Goal: Task Accomplishment & Management: Manage account settings

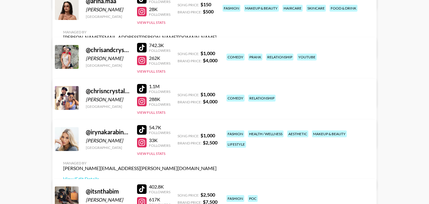
scroll to position [151, 0]
click at [216, 135] on link "View/Edit Details" at bounding box center [139, 138] width 153 height 6
click at [216, 94] on link "View/Edit Details" at bounding box center [139, 97] width 153 height 6
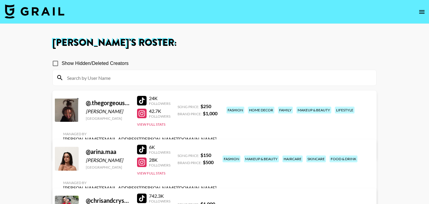
click at [216, 147] on link "View/Edit Details" at bounding box center [139, 150] width 153 height 6
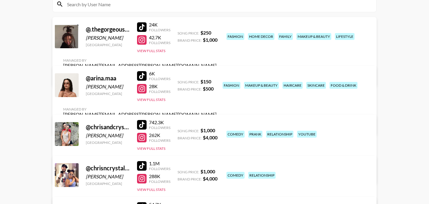
scroll to position [94, 0]
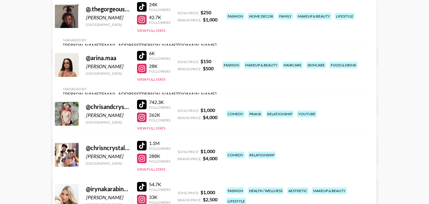
click at [216, 102] on link "View/Edit Details" at bounding box center [139, 105] width 153 height 6
click at [216, 151] on link "View/Edit Details" at bounding box center [139, 154] width 153 height 6
click at [141, 23] on div at bounding box center [142, 20] width 10 height 10
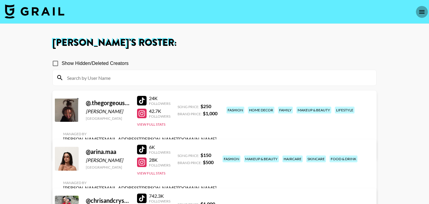
click at [421, 9] on icon "open drawer" at bounding box center [421, 11] width 7 height 7
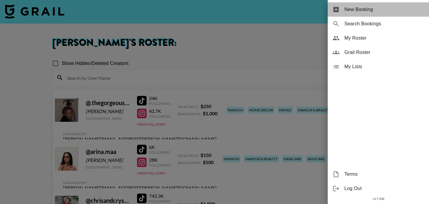
click at [362, 9] on span "New Booking" at bounding box center [384, 9] width 80 height 7
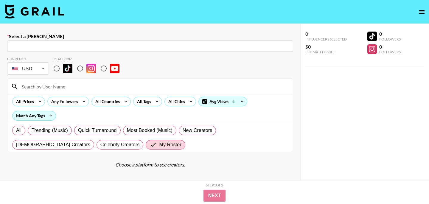
click at [421, 9] on icon "open drawer" at bounding box center [421, 11] width 7 height 7
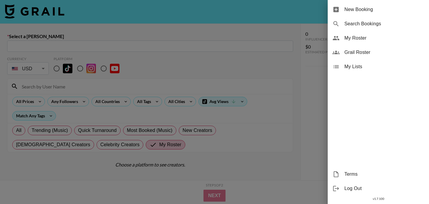
click at [379, 38] on span "My Roster" at bounding box center [384, 38] width 80 height 7
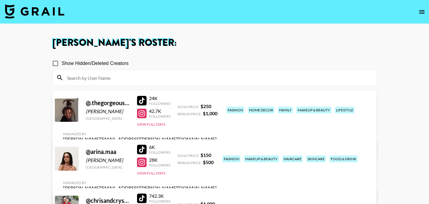
click at [423, 10] on icon "open drawer" at bounding box center [421, 11] width 7 height 7
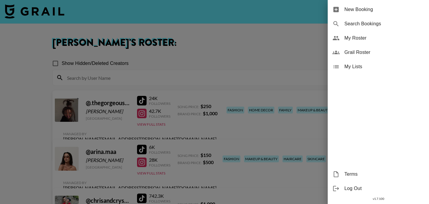
click at [286, 60] on div at bounding box center [214, 102] width 429 height 204
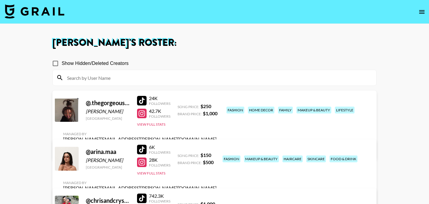
click at [39, 12] on img at bounding box center [35, 11] width 60 height 14
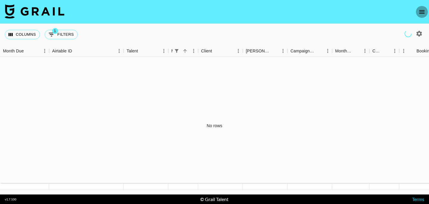
click at [423, 17] on button "open drawer" at bounding box center [421, 12] width 12 height 12
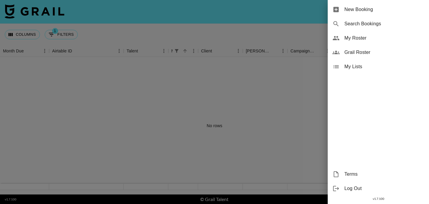
click at [375, 40] on span "My Roster" at bounding box center [384, 38] width 80 height 7
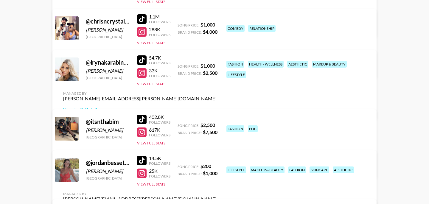
scroll to position [221, 0]
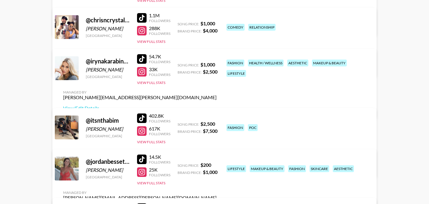
click at [143, 160] on div at bounding box center [142, 159] width 10 height 10
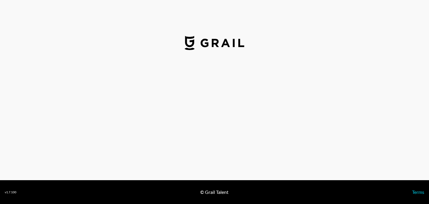
select select "USD"
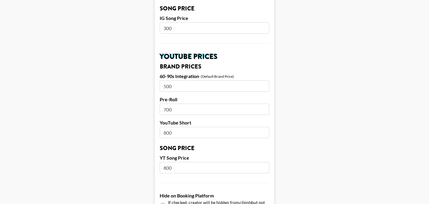
scroll to position [393, 0]
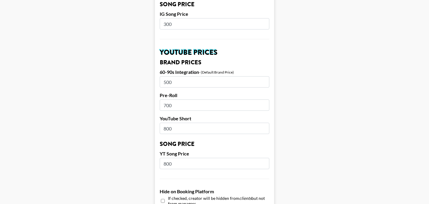
drag, startPoint x: 179, startPoint y: 75, endPoint x: 136, endPoint y: 75, distance: 43.2
click at [136, 75] on main "Airtable ID: recEatPXNgE1zrymw Manager(s) bernadine.vanniekerk@grail-talent.com…" at bounding box center [214, 14] width 419 height 749
type input "2500"
click at [187, 99] on input "700" at bounding box center [215, 104] width 110 height 11
drag, startPoint x: 176, startPoint y: 122, endPoint x: 149, endPoint y: 122, distance: 27.4
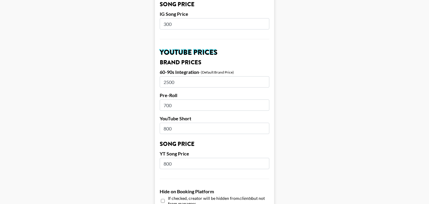
click at [149, 122] on main "Airtable ID: recEatPXNgE1zrymw Manager(s) bernadine.vanniekerk@grail-talent.com…" at bounding box center [214, 14] width 419 height 749
type input "3000"
click at [199, 158] on input "800" at bounding box center [215, 163] width 110 height 11
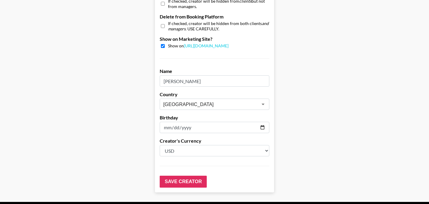
scroll to position [604, 0]
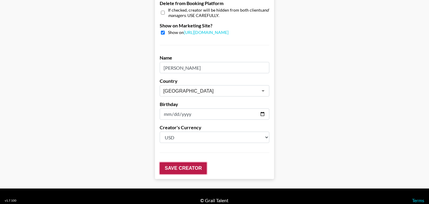
click at [196, 162] on input "Save Creator" at bounding box center [183, 168] width 47 height 12
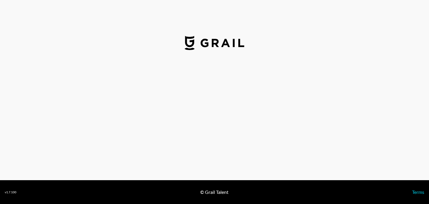
select select "USD"
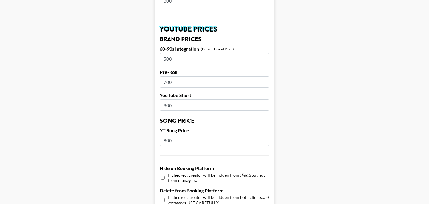
scroll to position [414, 0]
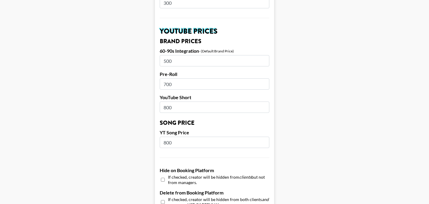
drag, startPoint x: 176, startPoint y: 54, endPoint x: 160, endPoint y: 54, distance: 15.5
click at [160, 55] on input "500" at bounding box center [215, 60] width 110 height 11
type input "2500"
drag, startPoint x: 179, startPoint y: 96, endPoint x: 152, endPoint y: 96, distance: 26.8
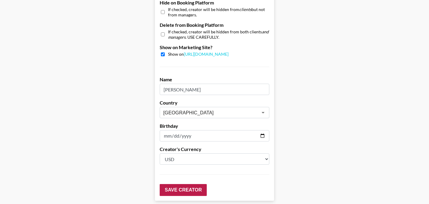
scroll to position [604, 0]
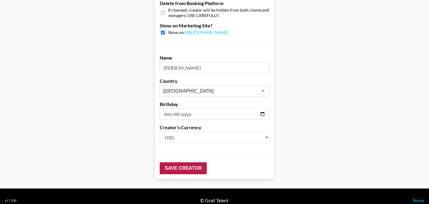
type input "3000"
click at [176, 162] on input "Save Creator" at bounding box center [183, 168] width 47 height 12
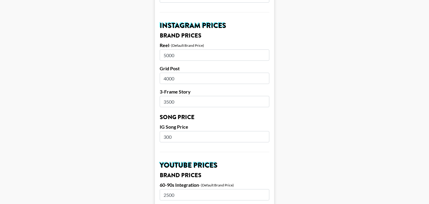
scroll to position [284, 0]
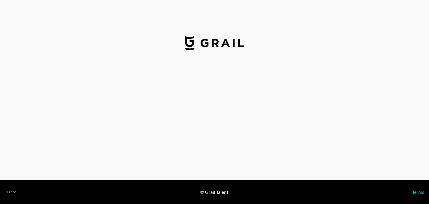
select select "USD"
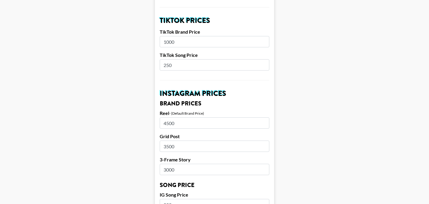
scroll to position [213, 0]
drag, startPoint x: 182, startPoint y: 114, endPoint x: 149, endPoint y: 114, distance: 33.6
click at [149, 114] on main "Airtable ID: recVH9RSpR9pQmY2x Manager(s) bernadine.vanniekerk@grail-talent.com…" at bounding box center [214, 195] width 419 height 749
drag, startPoint x: 181, startPoint y: 136, endPoint x: 147, endPoint y: 136, distance: 33.9
click at [147, 136] on main "Airtable ID: recVH9RSpR9pQmY2x Manager(s) bernadine.vanniekerk@grail-talent.com…" at bounding box center [214, 195] width 419 height 749
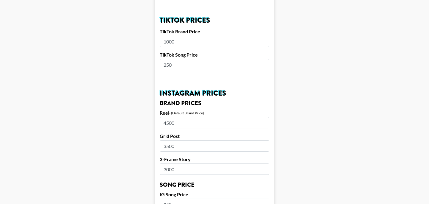
drag, startPoint x: 183, startPoint y: 160, endPoint x: 146, endPoint y: 160, distance: 36.3
click at [146, 160] on main "Airtable ID: recVH9RSpR9pQmY2x Manager(s) bernadine.vanniekerk@grail-talent.com…" at bounding box center [214, 195] width 419 height 749
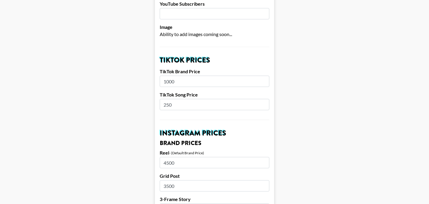
scroll to position [171, 0]
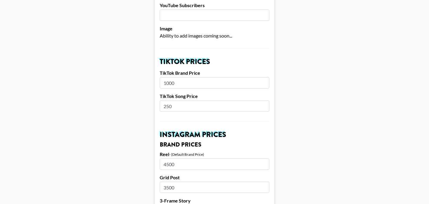
drag, startPoint x: 180, startPoint y: 74, endPoint x: 151, endPoint y: 74, distance: 29.2
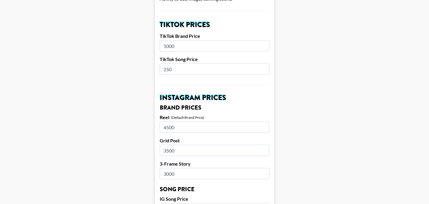
scroll to position [149, 0]
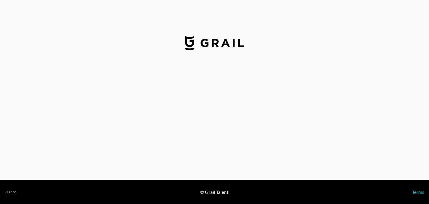
select select "USD"
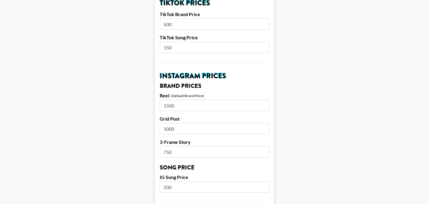
scroll to position [231, 0]
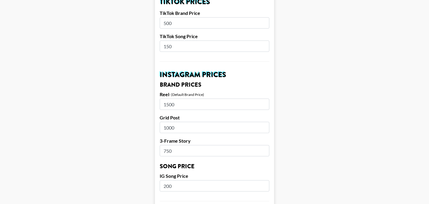
drag, startPoint x: 184, startPoint y: 95, endPoint x: 157, endPoint y: 95, distance: 27.1
click at [157, 95] on form "Airtable ID: rec8poFG4HF9k6mof Manager(s) [PERSON_NAME][EMAIL_ADDRESS][PERSON_N…" at bounding box center [214, 176] width 119 height 749
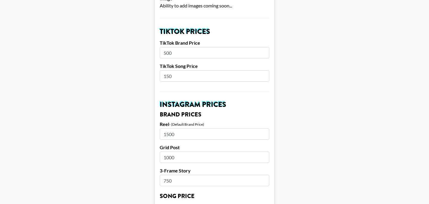
scroll to position [201, 0]
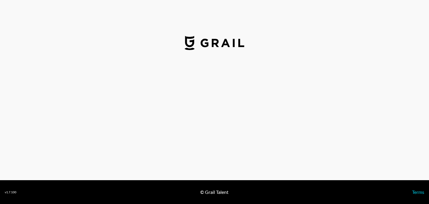
select select "USD"
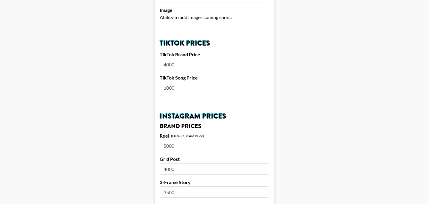
scroll to position [210, 0]
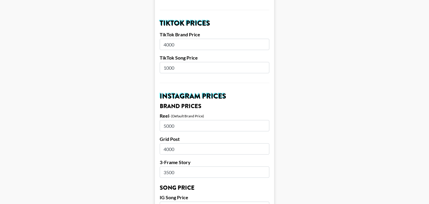
drag, startPoint x: 181, startPoint y: 115, endPoint x: 158, endPoint y: 115, distance: 22.6
click at [158, 115] on form "Airtable ID: recIaeTNLyzfBBPx1 Manager(s) [PERSON_NAME][EMAIL_ADDRESS][PERSON_N…" at bounding box center [214, 198] width 119 height 749
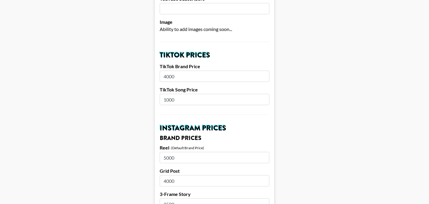
scroll to position [177, 0]
